Goal: Find specific page/section: Find specific page/section

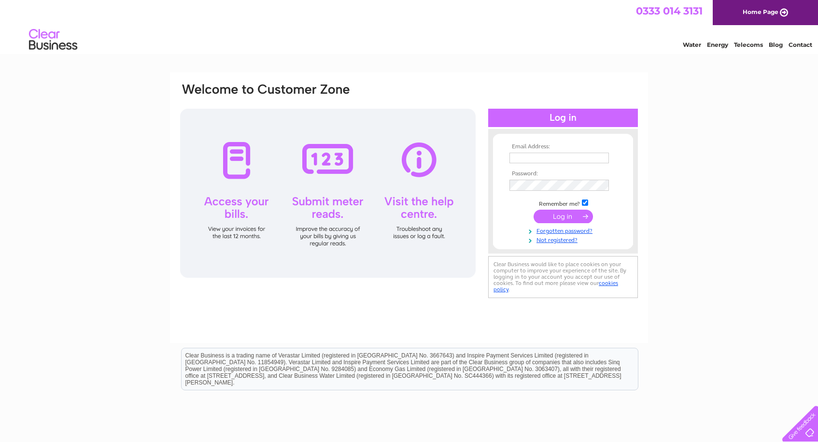
click at [558, 163] on td at bounding box center [563, 157] width 112 height 15
type input "admin@aldridgeairconditioning.co.uk"
click at [563, 216] on input "submit" at bounding box center [563, 218] width 59 height 14
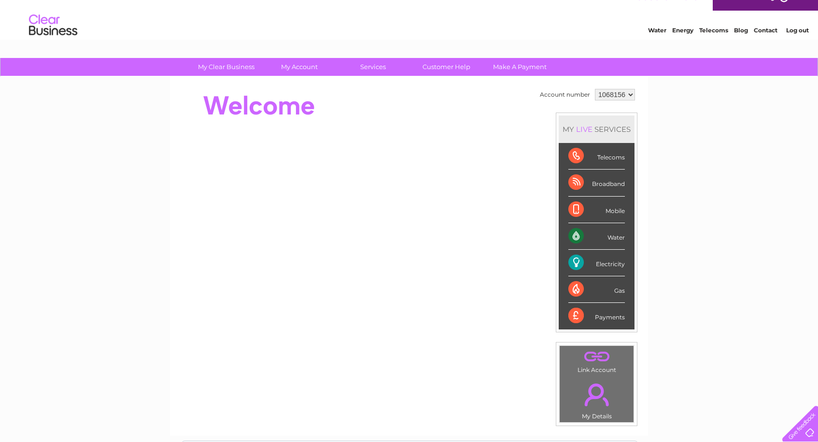
scroll to position [14, 0]
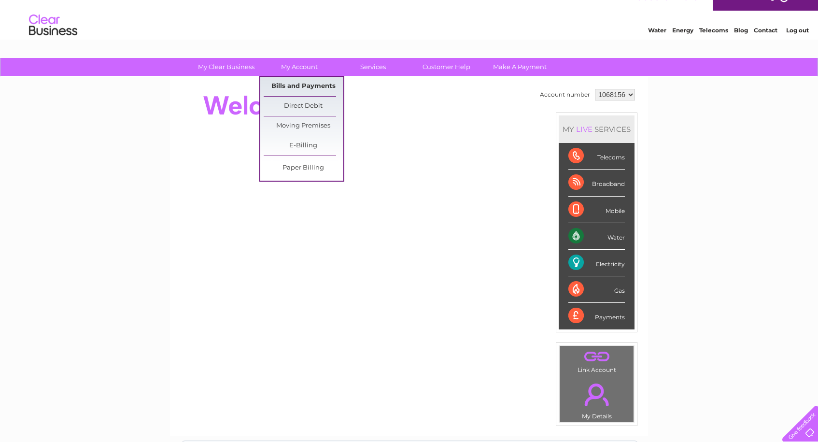
click at [300, 88] on link "Bills and Payments" at bounding box center [304, 86] width 80 height 19
click at [304, 87] on link "Bills and Payments" at bounding box center [304, 86] width 80 height 19
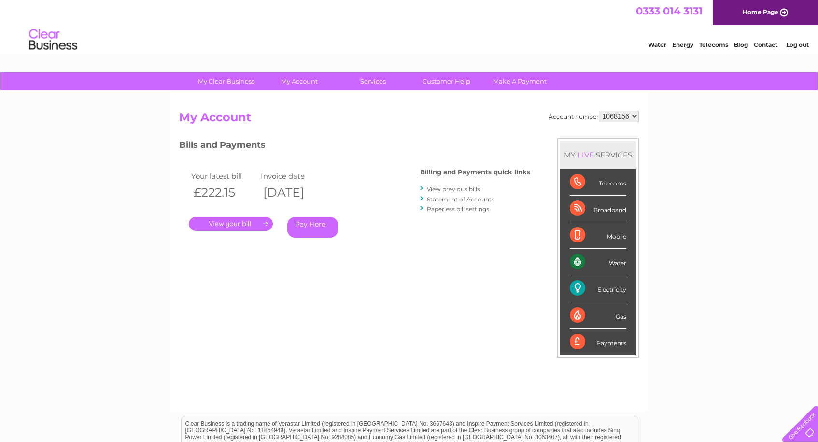
click at [222, 223] on link "." at bounding box center [231, 224] width 84 height 14
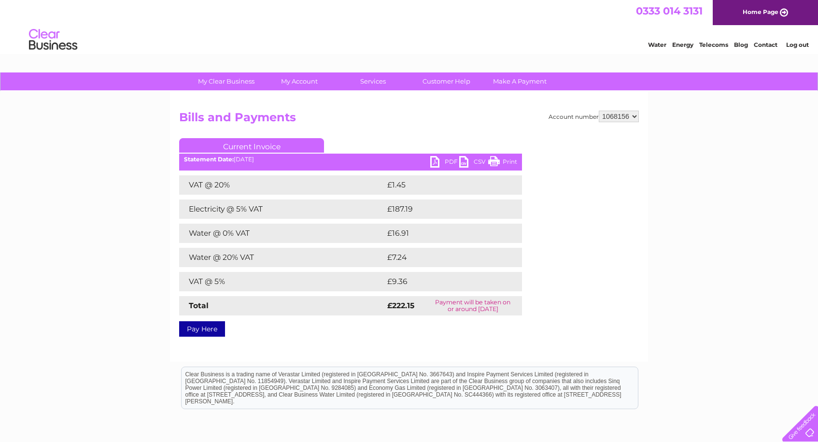
click at [437, 162] on link "PDF" at bounding box center [444, 163] width 29 height 14
